Goal: Task Accomplishment & Management: Manage account settings

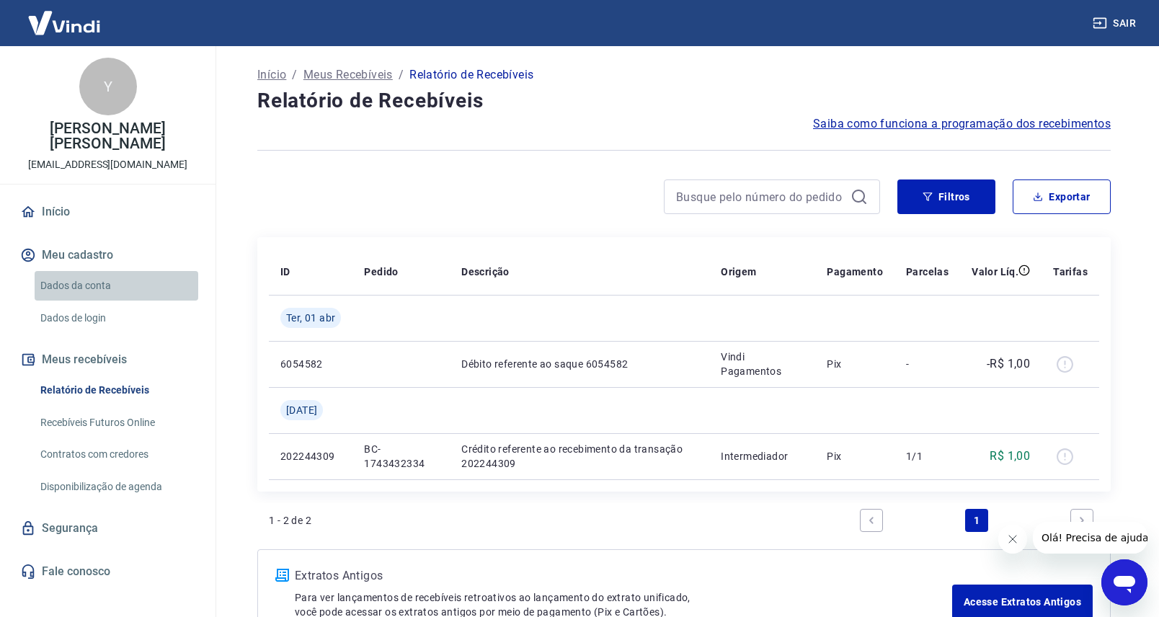
click at [99, 288] on link "Dados da conta" at bounding box center [117, 286] width 164 height 30
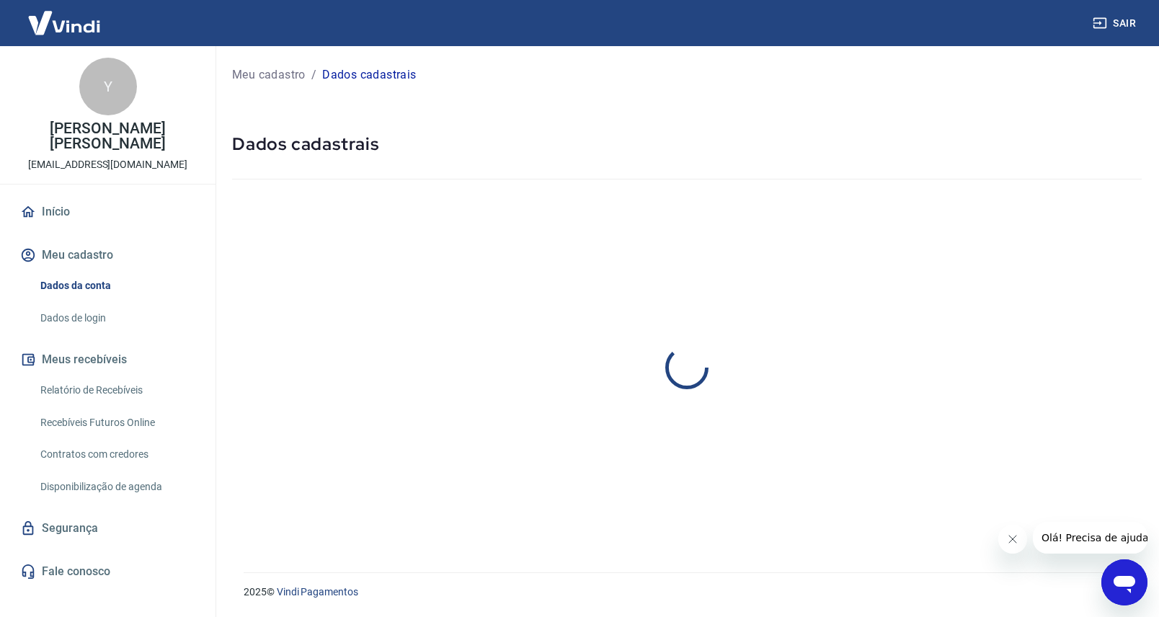
select select "SP"
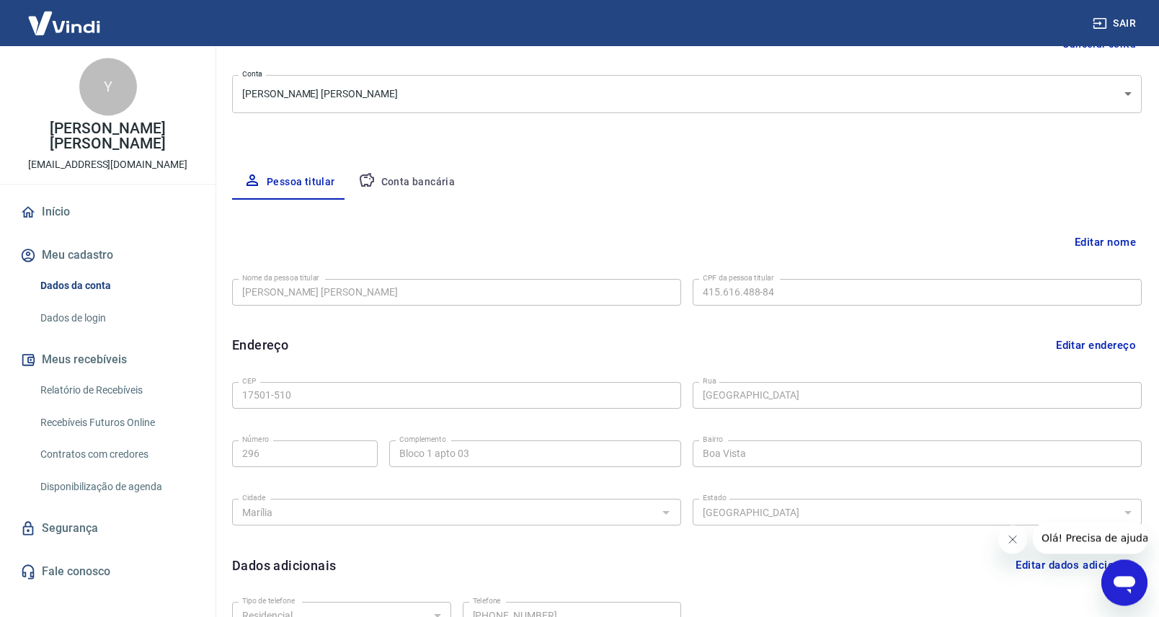
scroll to position [306, 0]
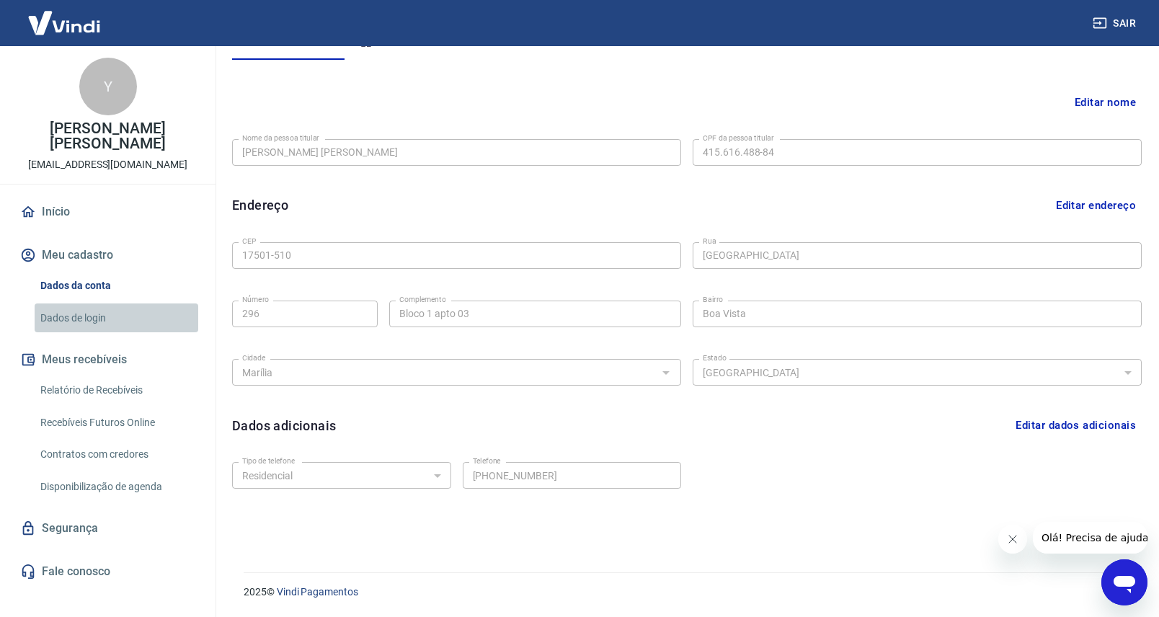
click at [77, 315] on link "Dados de login" at bounding box center [117, 319] width 164 height 30
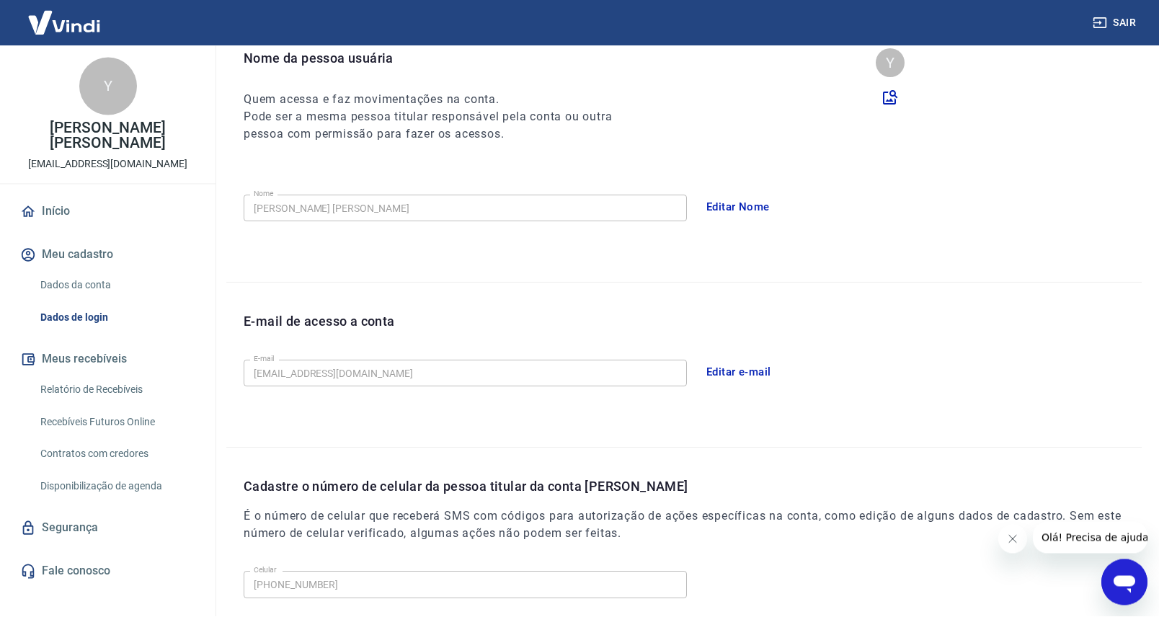
scroll to position [151, 0]
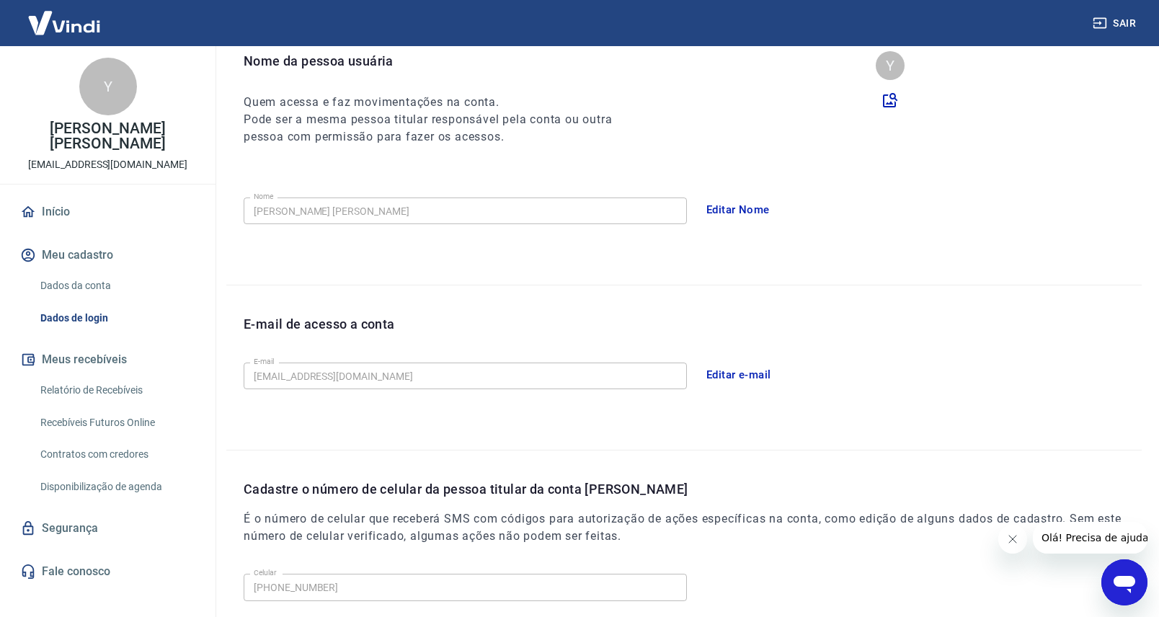
click at [78, 254] on button "Meu cadastro" at bounding box center [107, 255] width 181 height 32
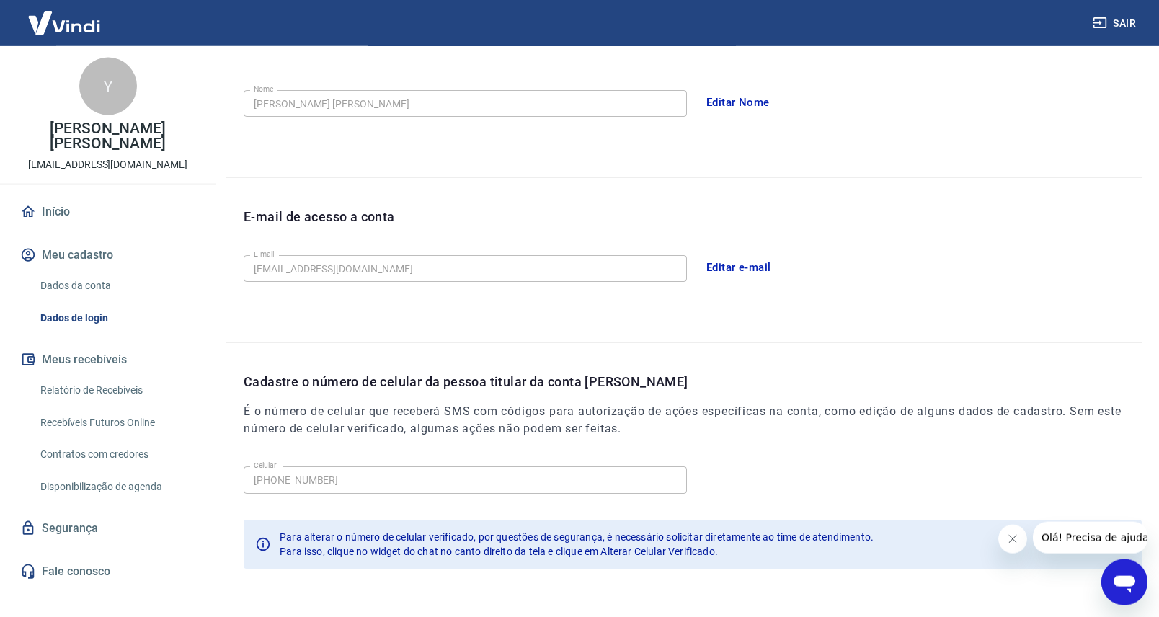
scroll to position [306, 0]
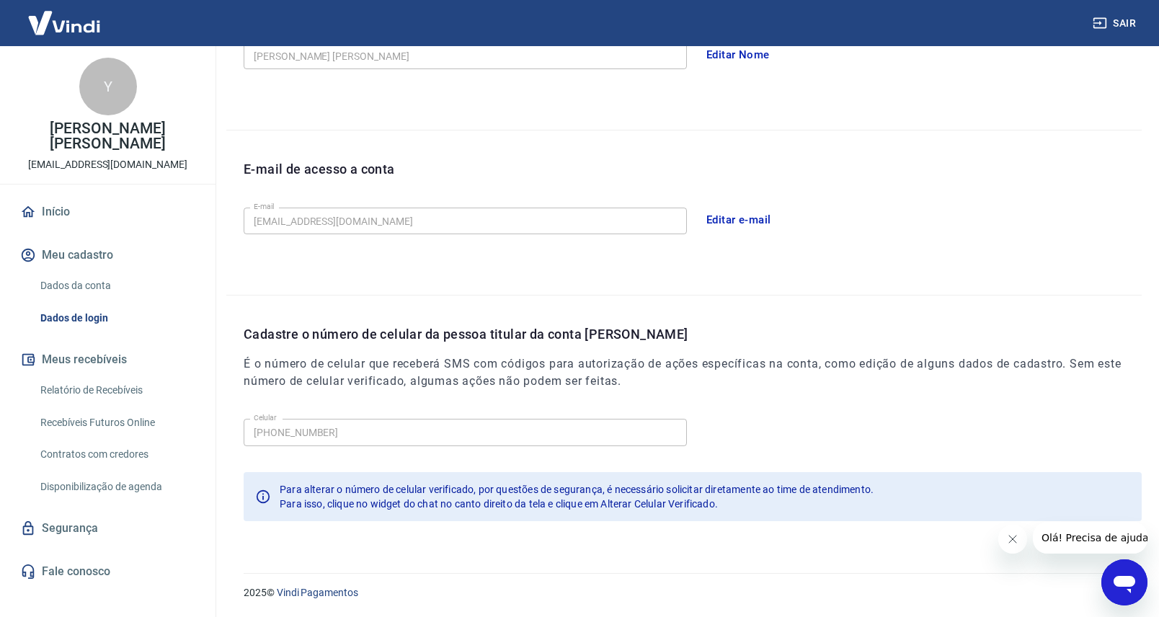
click at [96, 288] on link "Dados da conta" at bounding box center [117, 286] width 164 height 30
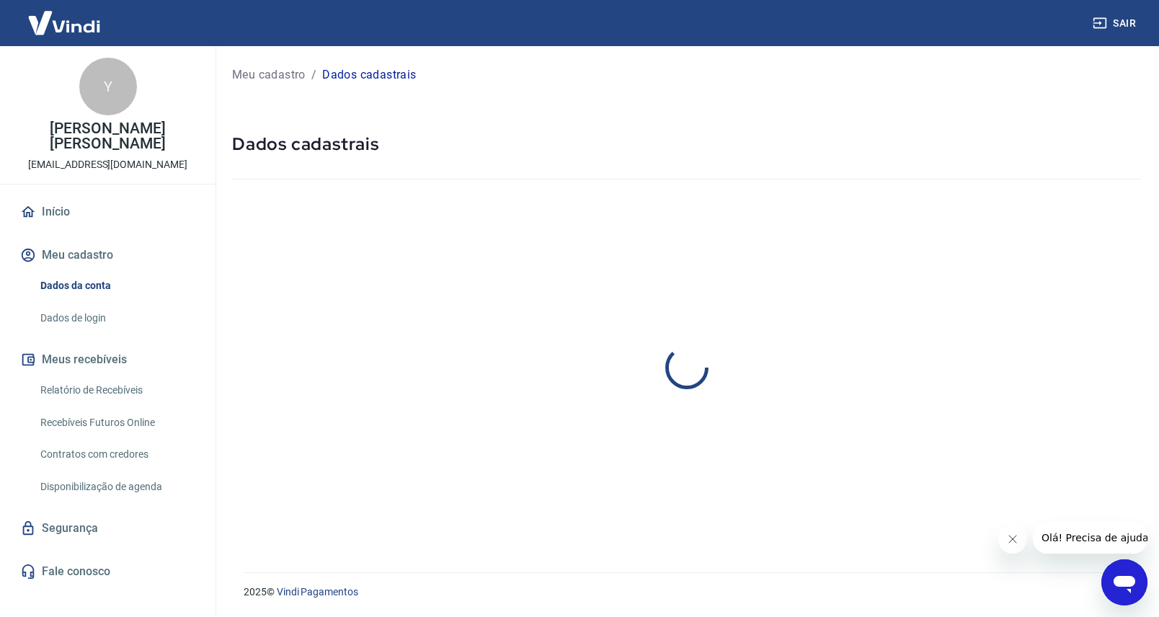
select select "SP"
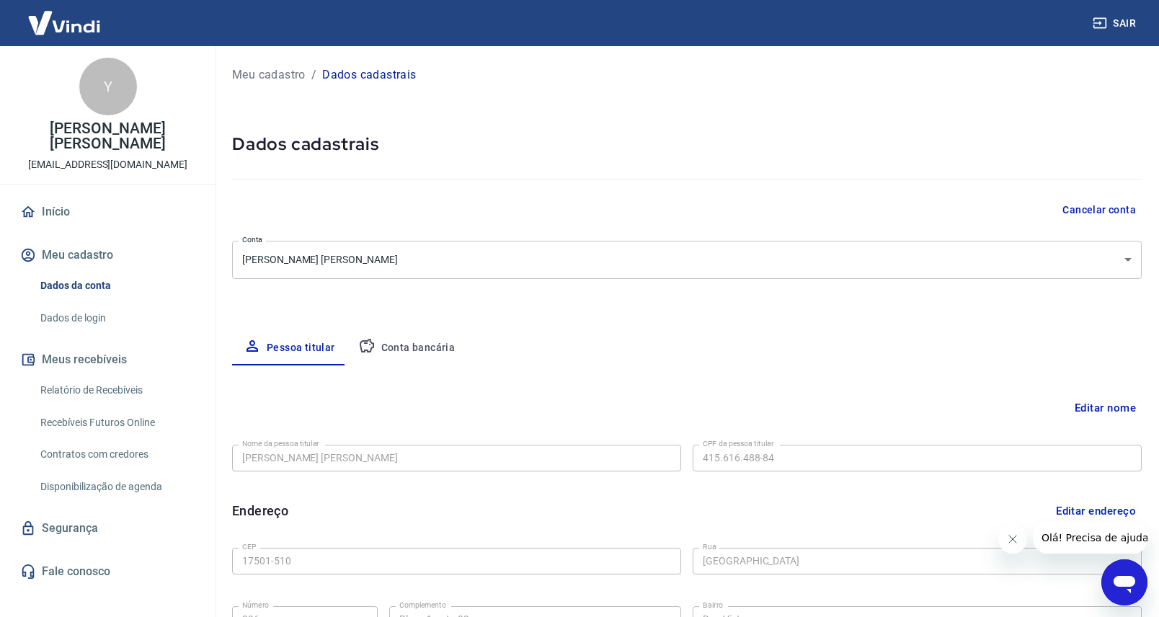
click at [410, 360] on button "Conta bancária" at bounding box center [407, 348] width 120 height 35
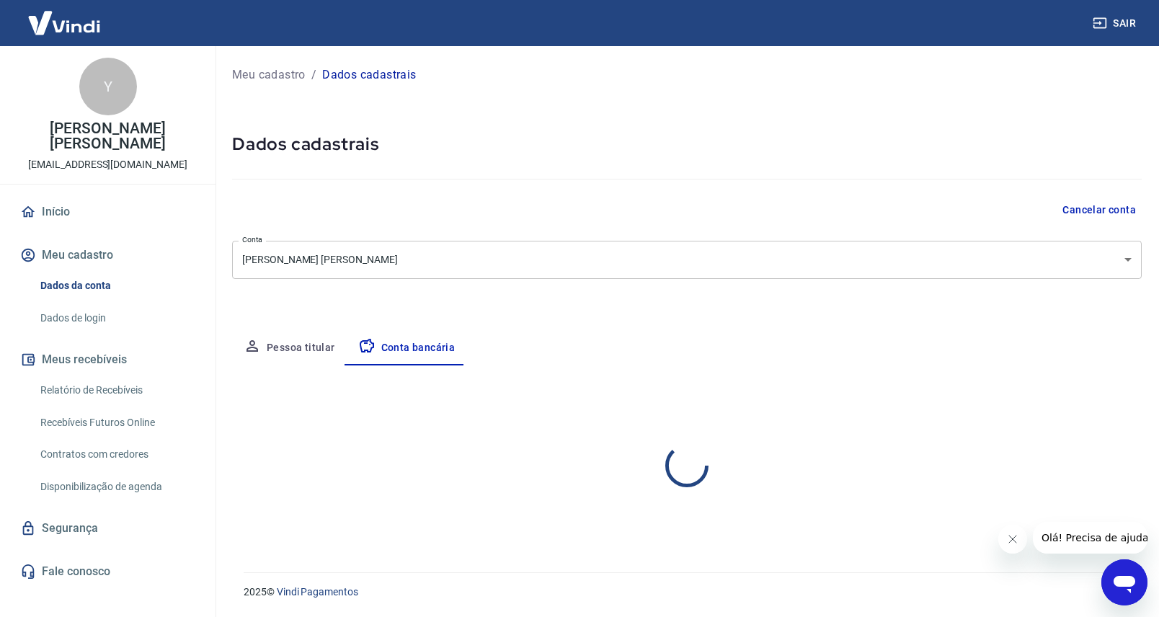
select select "1"
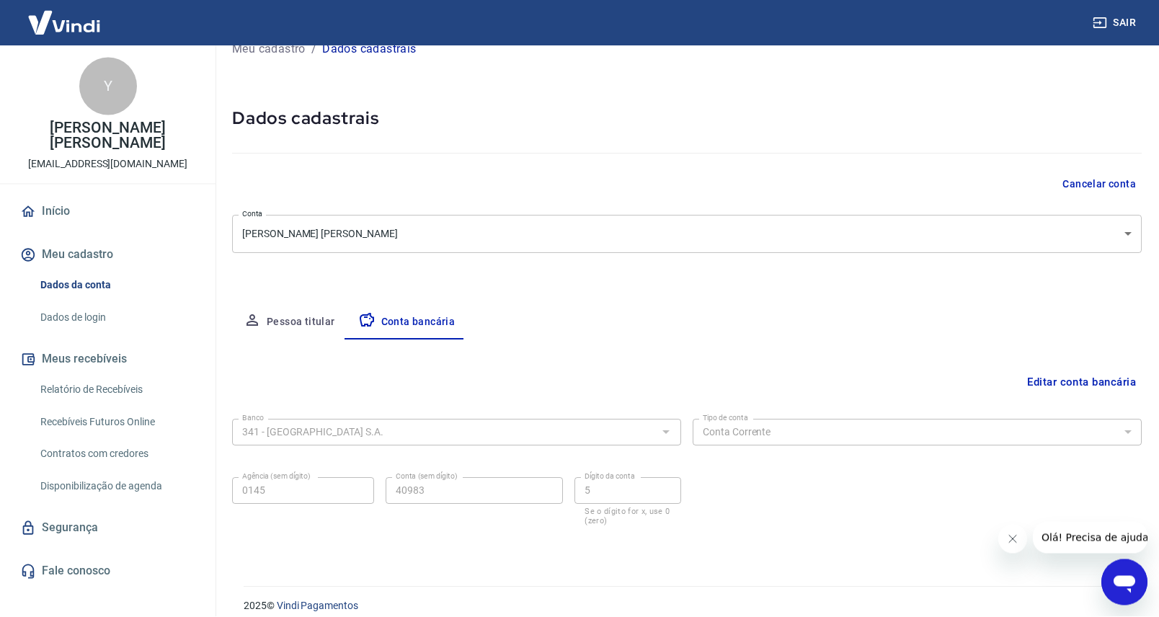
scroll to position [39, 0]
